Goal: Find specific page/section: Find specific page/section

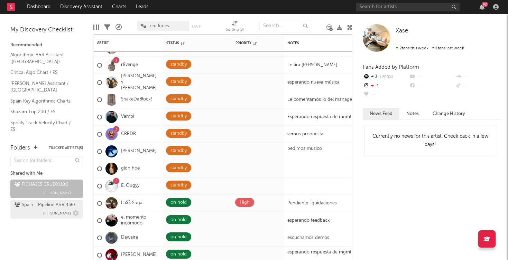
click at [36, 210] on div "Spain - Pipeline A&R ( 436 ) [PERSON_NAME]" at bounding box center [47, 209] width 64 height 17
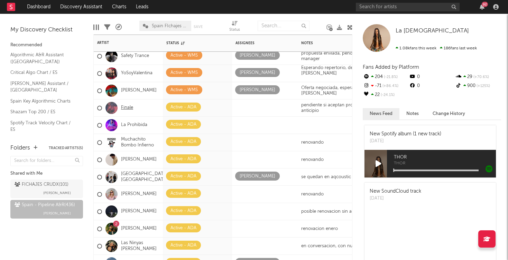
click at [128, 109] on link "Finale" at bounding box center [127, 108] width 12 height 6
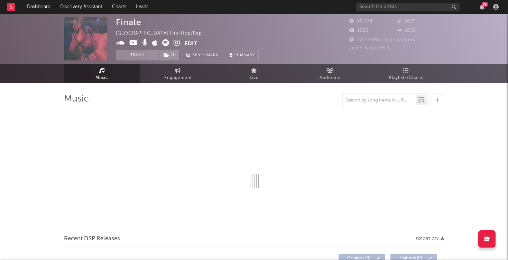
select select "1w"
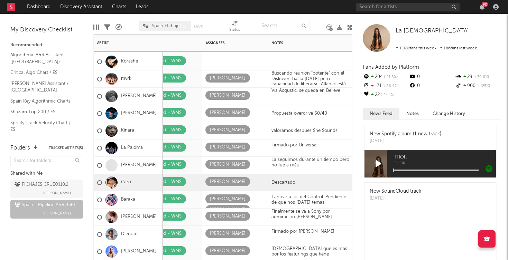
click at [121, 181] on link "Caro" at bounding box center [126, 183] width 10 height 6
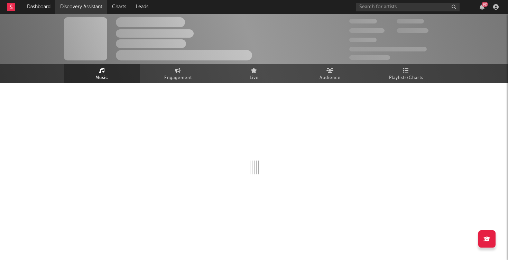
select select "1w"
